Goal: Transaction & Acquisition: Purchase product/service

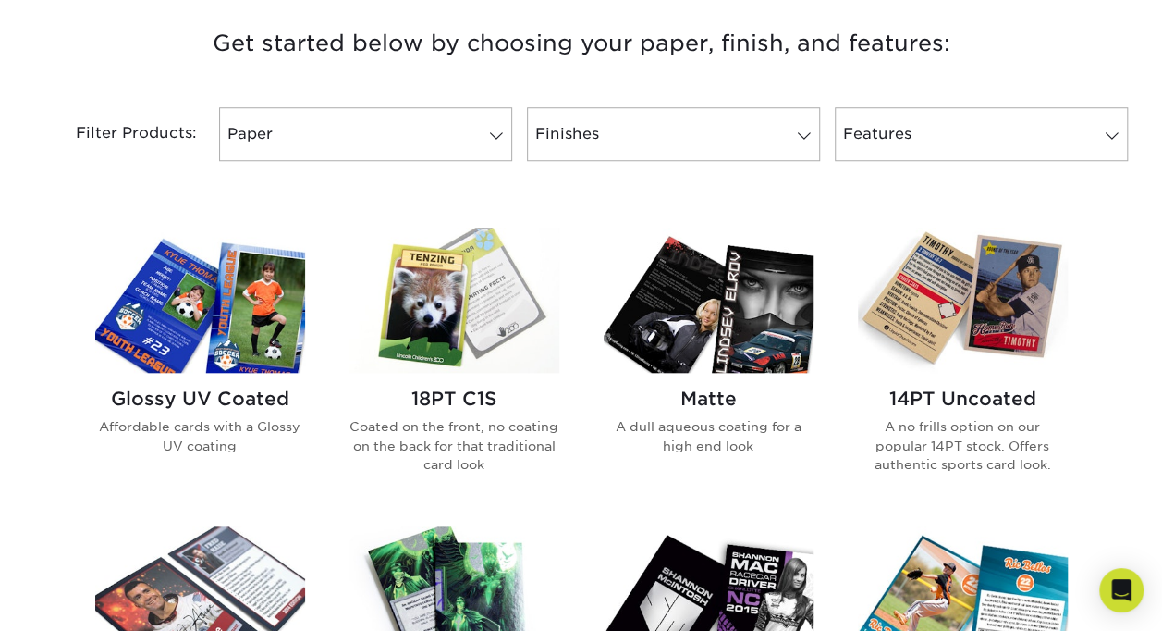
scroll to position [708, 0]
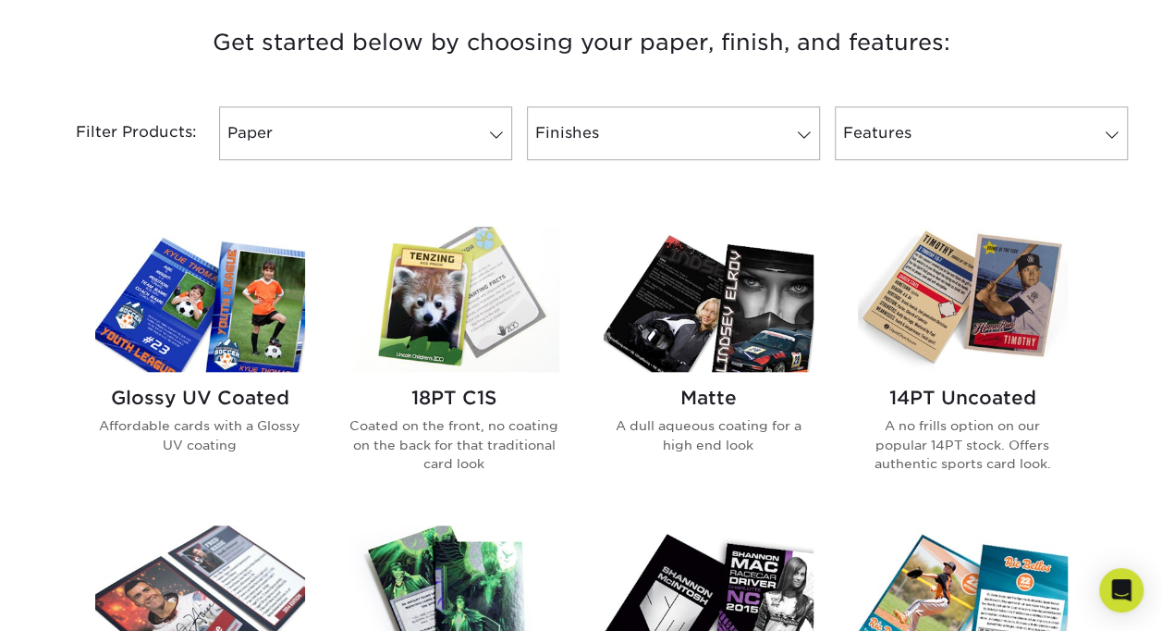
click at [707, 326] on img at bounding box center [709, 299] width 210 height 145
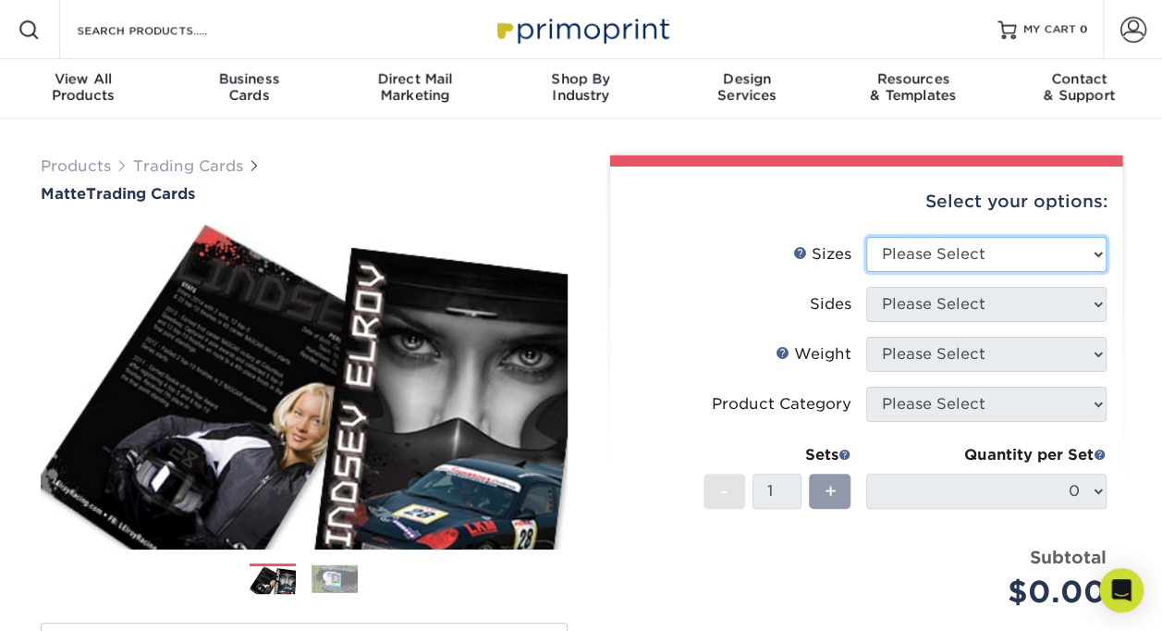
click at [1095, 251] on select "Please Select 2.5" x 3.5"" at bounding box center [987, 254] width 240 height 35
select select "2.50x3.50"
click at [867, 237] on select "Please Select 2.5" x 3.5"" at bounding box center [987, 254] width 240 height 35
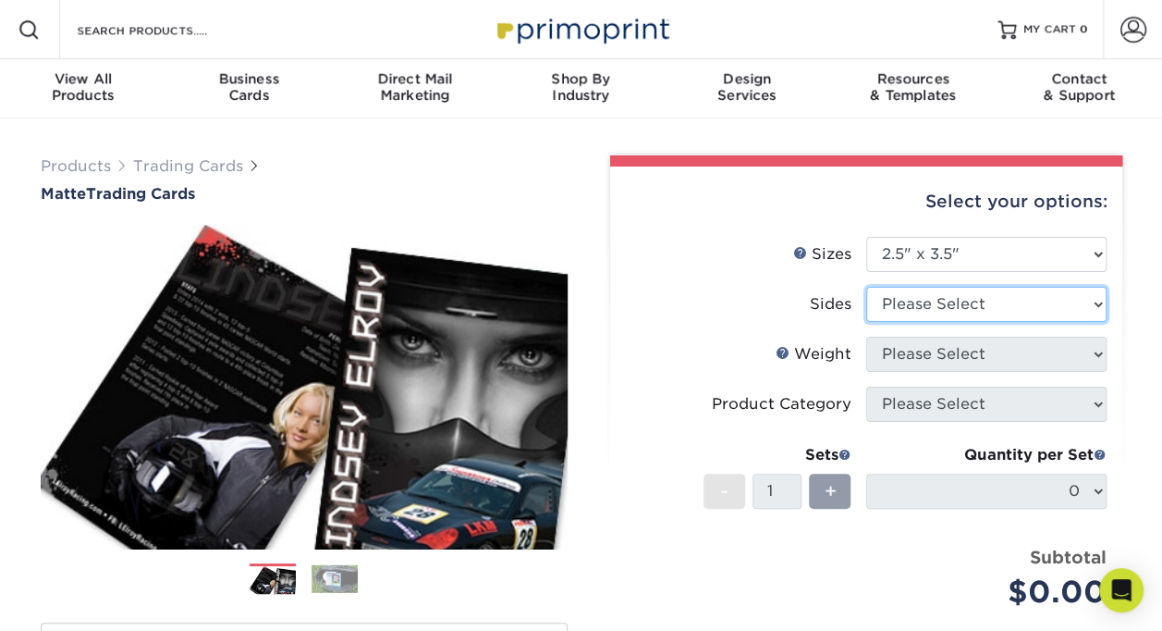
click at [1104, 307] on select "Please Select Print Both Sides Print Front Only" at bounding box center [987, 304] width 240 height 35
select select "13abbda7-1d64-4f25-8bb2-c179b224825d"
click at [867, 287] on select "Please Select Print Both Sides Print Front Only" at bounding box center [987, 304] width 240 height 35
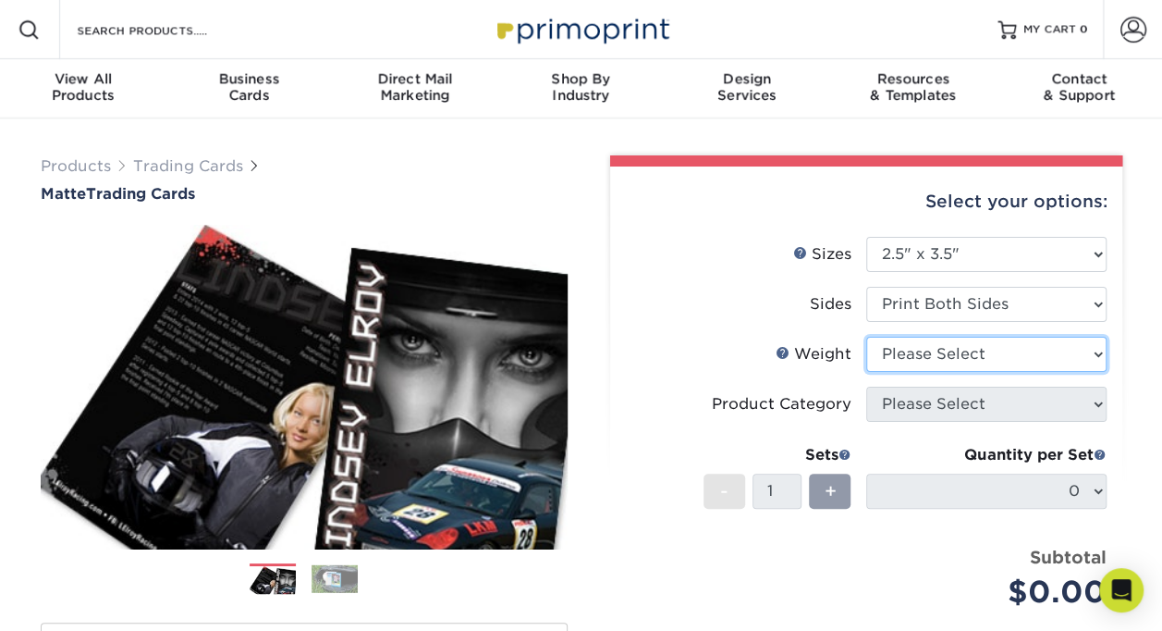
click at [1087, 358] on select "Please Select 16PT 14PT" at bounding box center [987, 354] width 240 height 35
select select "14PT"
click at [867, 337] on select "Please Select 16PT 14PT" at bounding box center [987, 354] width 240 height 35
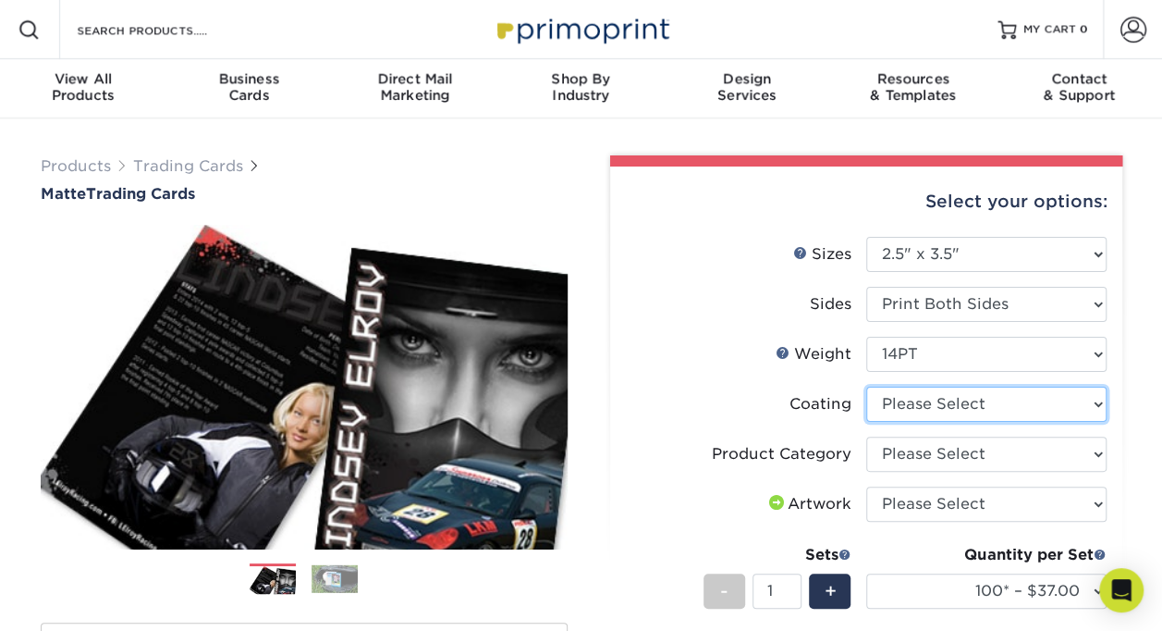
click at [1087, 401] on select at bounding box center [987, 404] width 240 height 35
select select "121bb7b5-3b4d-429f-bd8d-bbf80e953313"
click at [867, 387] on select at bounding box center [987, 404] width 240 height 35
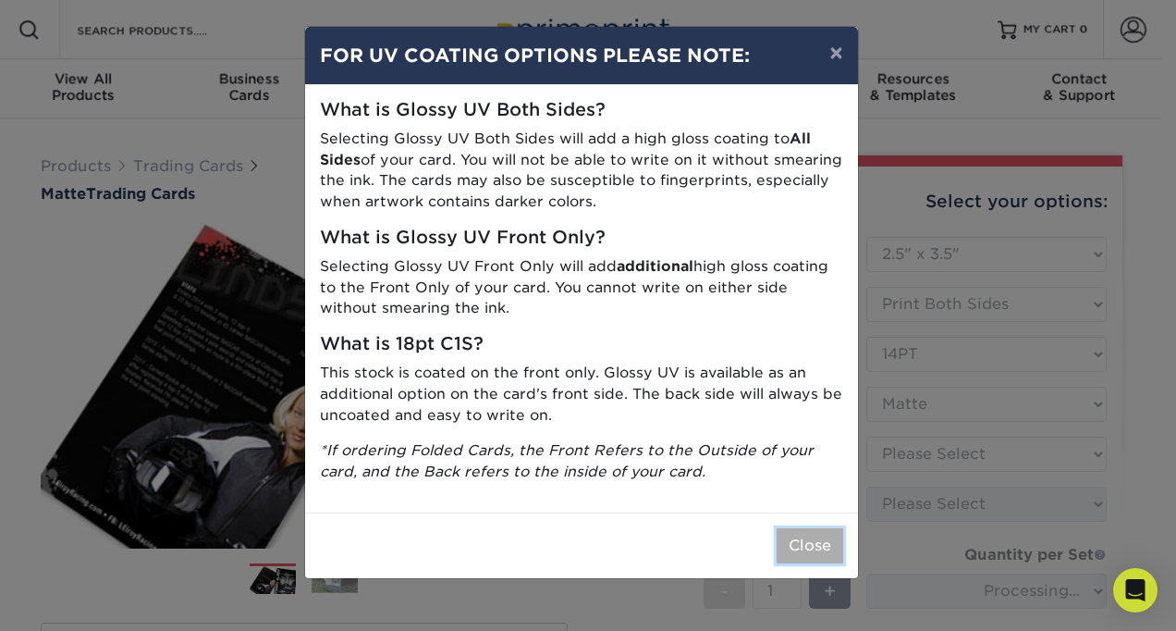
click at [807, 538] on button "Close" at bounding box center [810, 545] width 67 height 35
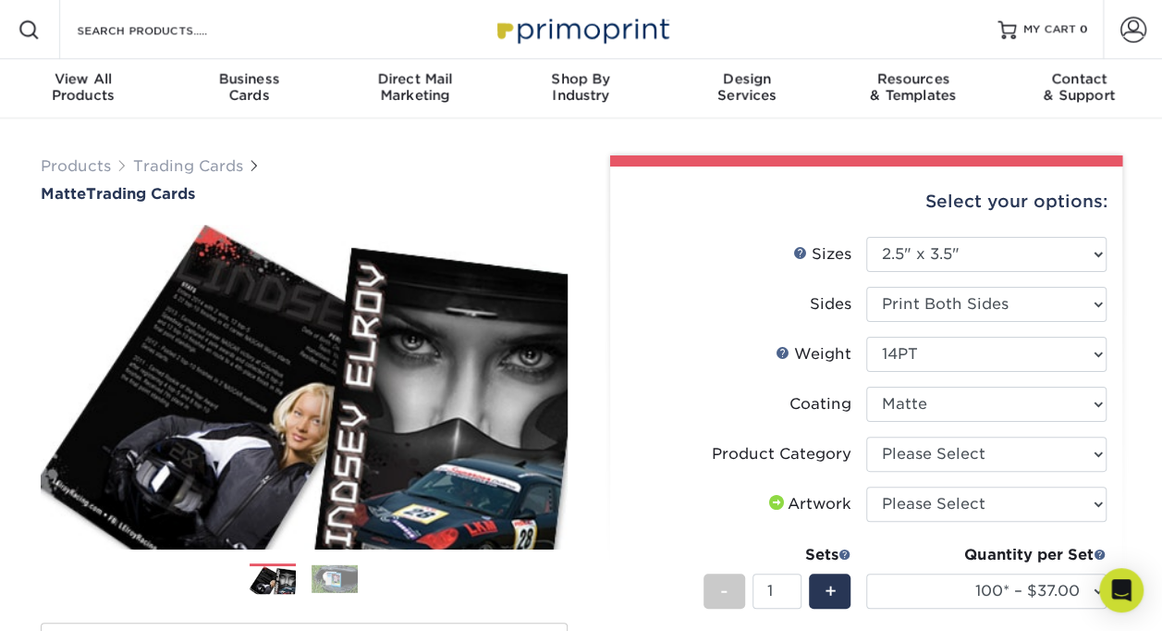
click at [1089, 433] on li "Coating" at bounding box center [866, 412] width 481 height 50
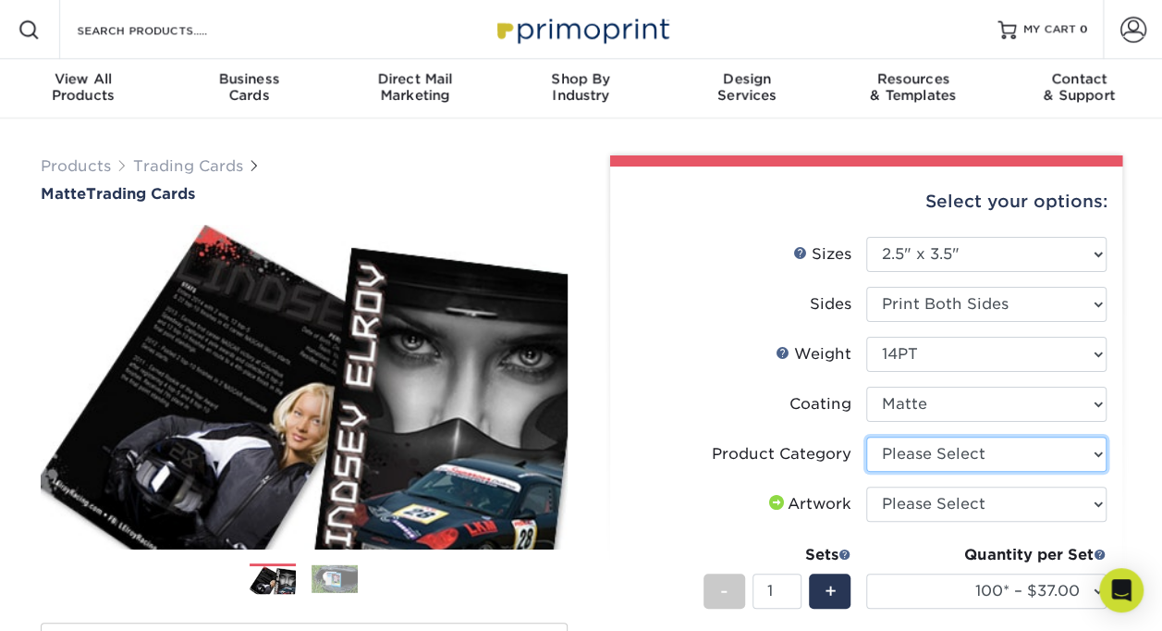
click at [1090, 451] on select "Please Select Trading Cards" at bounding box center [987, 453] width 240 height 35
select select "c2f9bce9-36c2-409d-b101-c29d9d031e18"
click at [867, 436] on select "Please Select Trading Cards" at bounding box center [987, 453] width 240 height 35
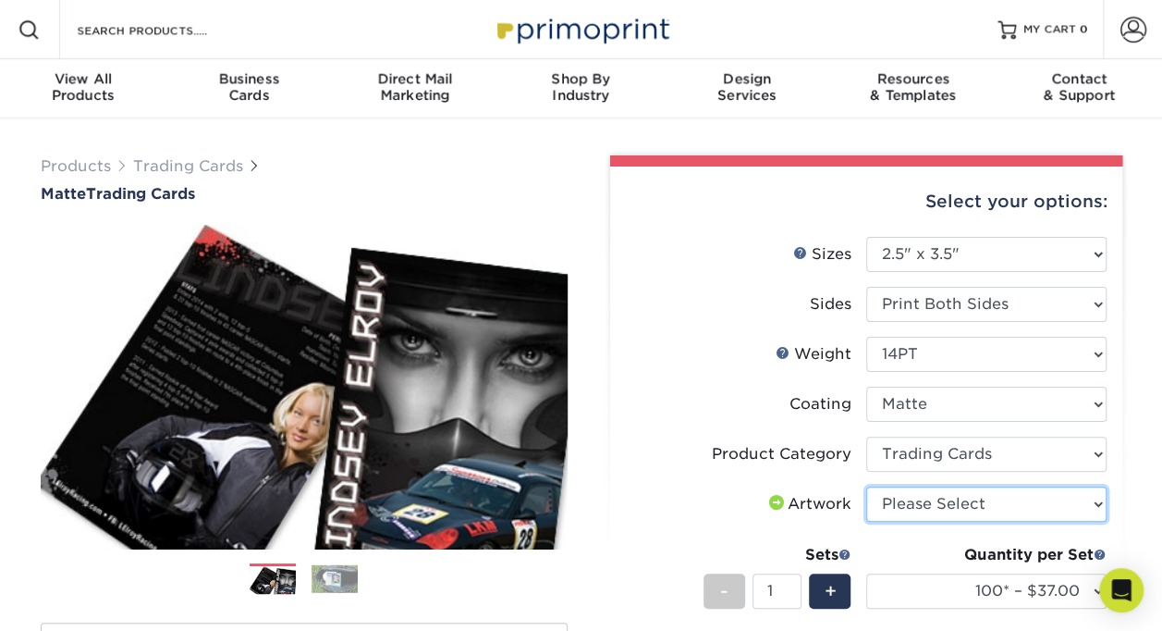
click at [1074, 491] on select "Please Select I will upload files I need a design - $100" at bounding box center [987, 503] width 240 height 35
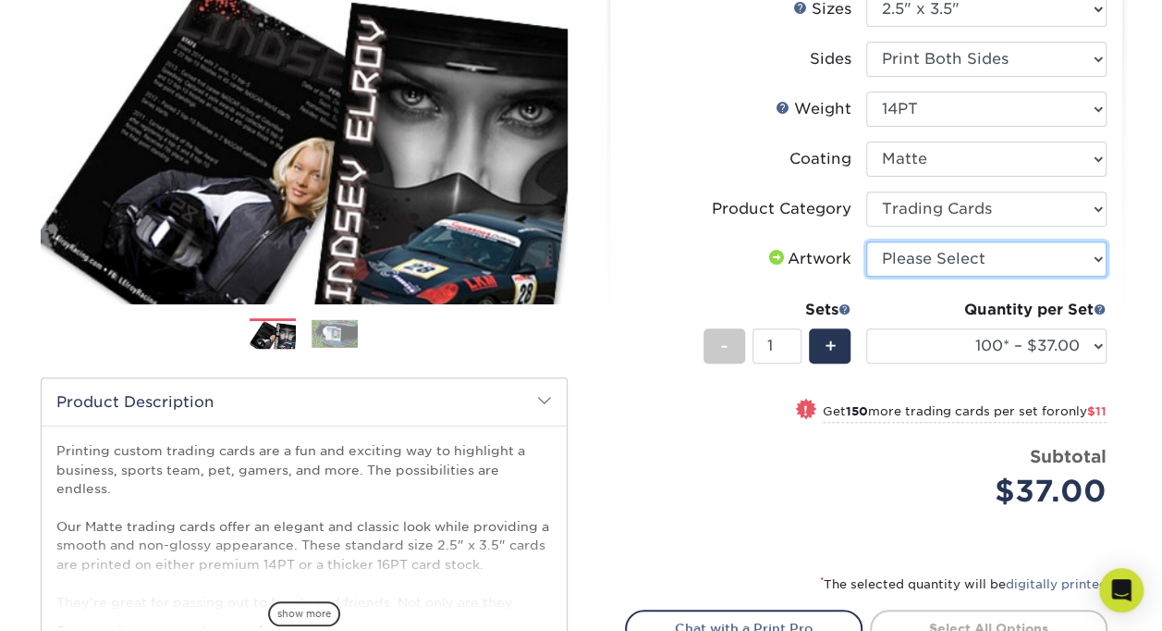
scroll to position [244, 0]
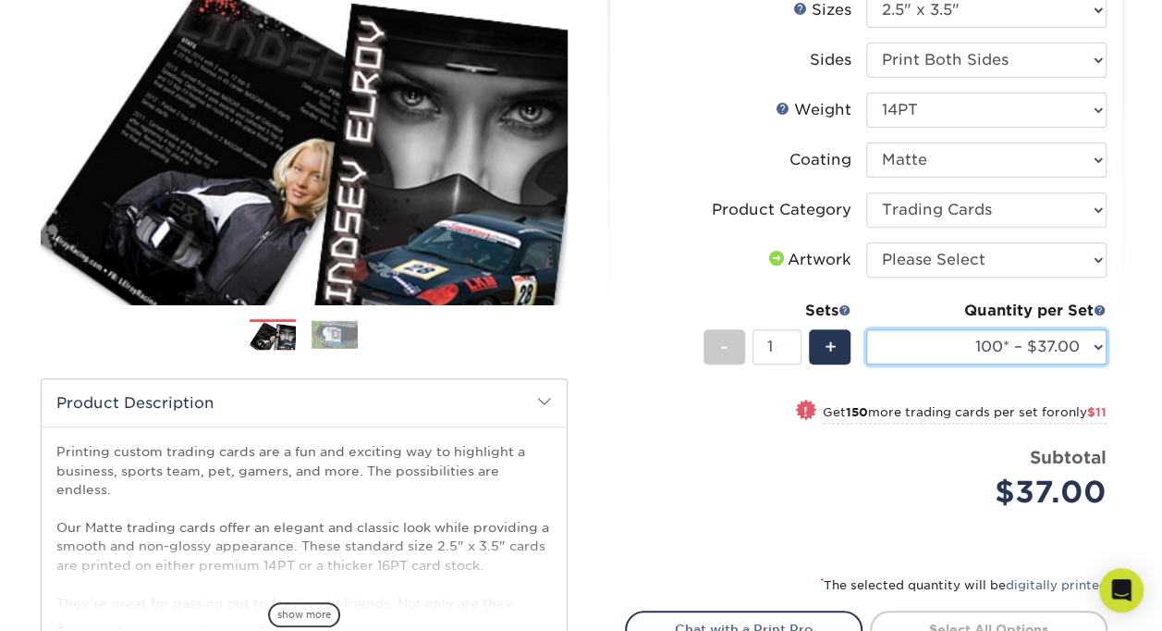
click at [1088, 346] on select "100* – $37.00 250* – $48.00 500* – $59.00 1000 – $72.00 2500 – $144.00 5000 – $…" at bounding box center [987, 346] width 240 height 35
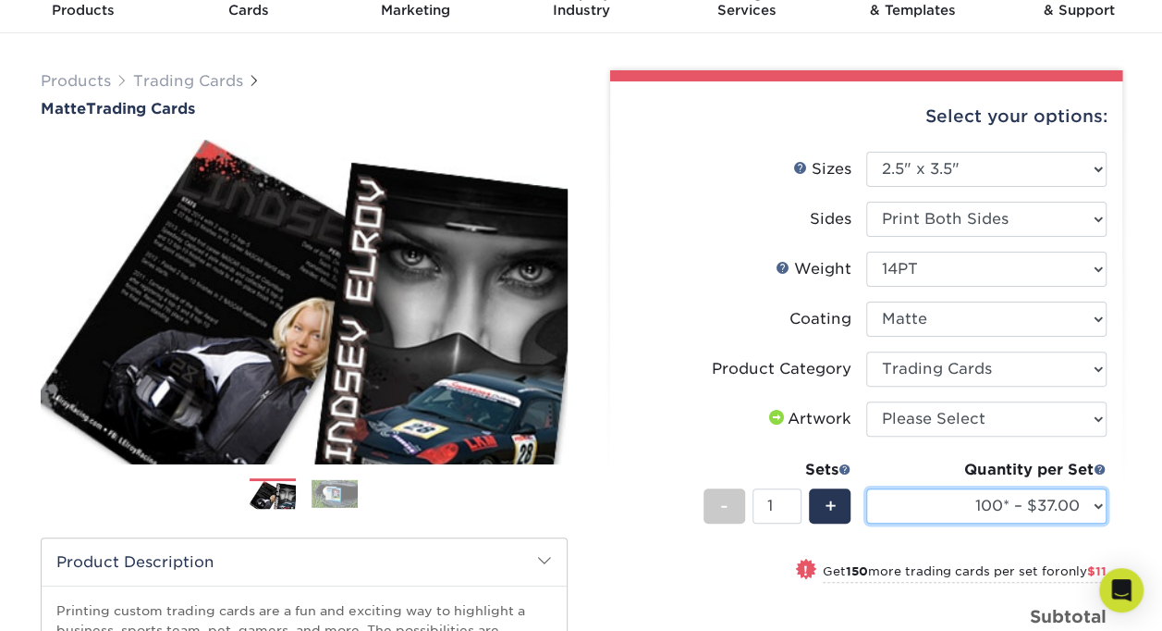
scroll to position [81, 0]
